Goal: Navigation & Orientation: Find specific page/section

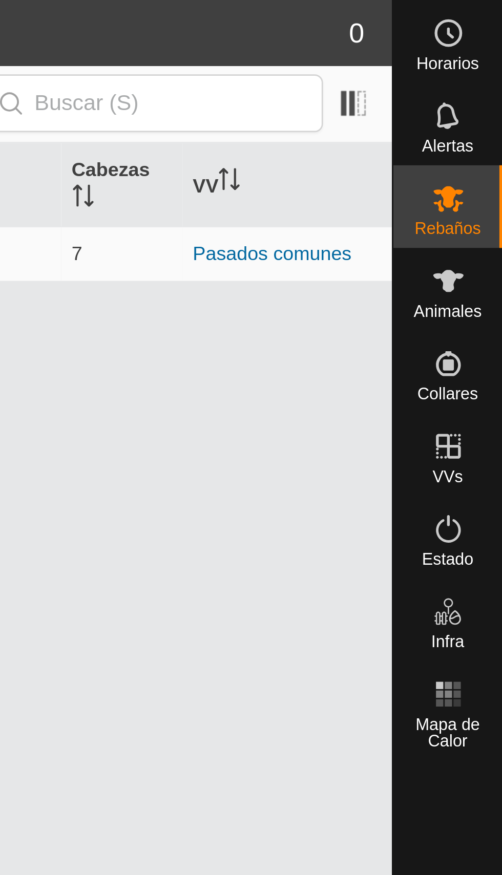
click at [484, 104] on icon at bounding box center [481, 104] width 12 height 12
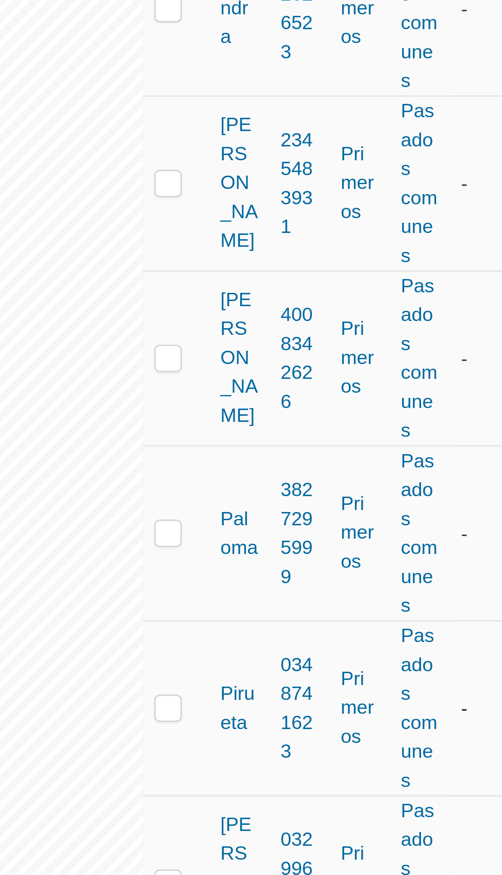
click at [248, 414] on p-checkbox at bounding box center [244, 410] width 10 height 8
click at [246, 410] on p-checkbox at bounding box center [244, 410] width 10 height 8
click at [250, 416] on td at bounding box center [247, 410] width 25 height 65
checkbox input "true"
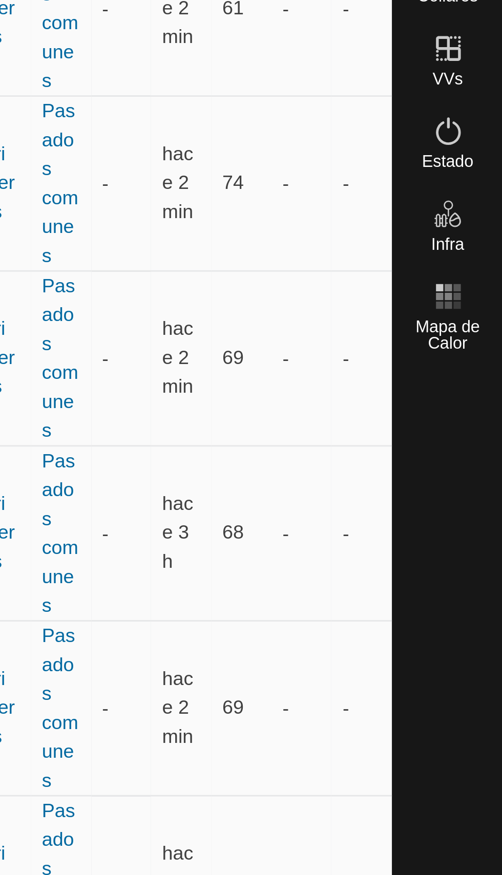
click at [484, 261] on rect at bounding box center [484, 261] width 3 height 3
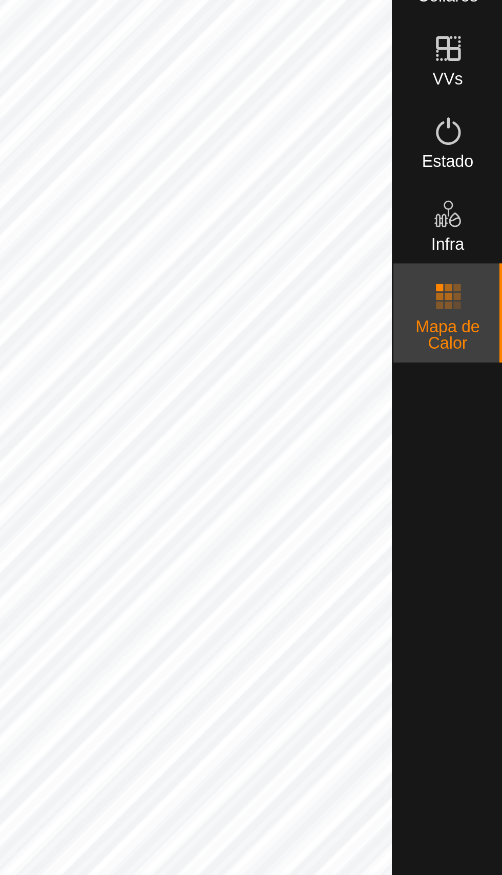
click at [492, 257] on div "Mapa de Calor" at bounding box center [481, 264] width 40 height 37
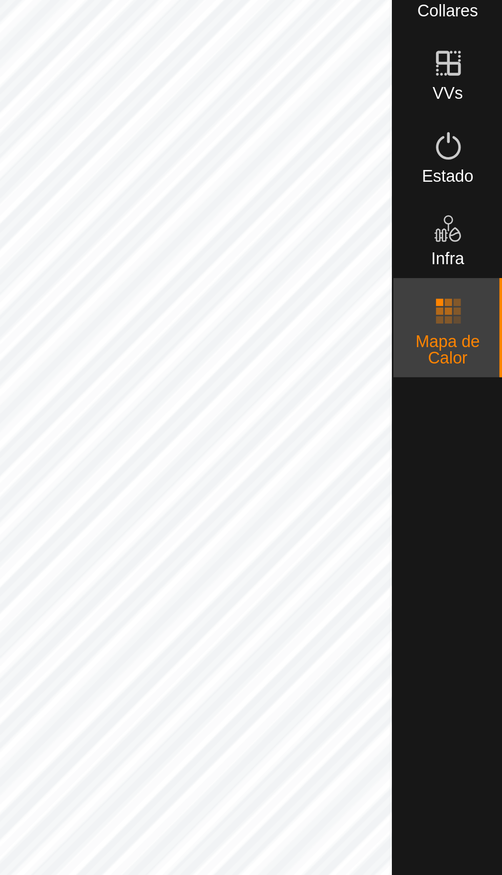
click at [482, 199] on icon at bounding box center [481, 196] width 12 height 12
